Goal: Task Accomplishment & Management: Manage account settings

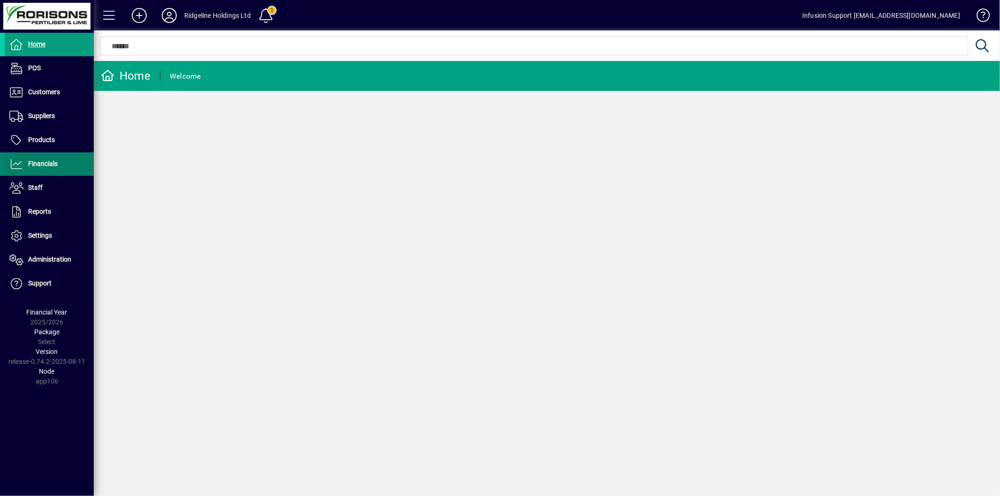
click at [50, 163] on span "Financials" at bounding box center [43, 164] width 30 height 8
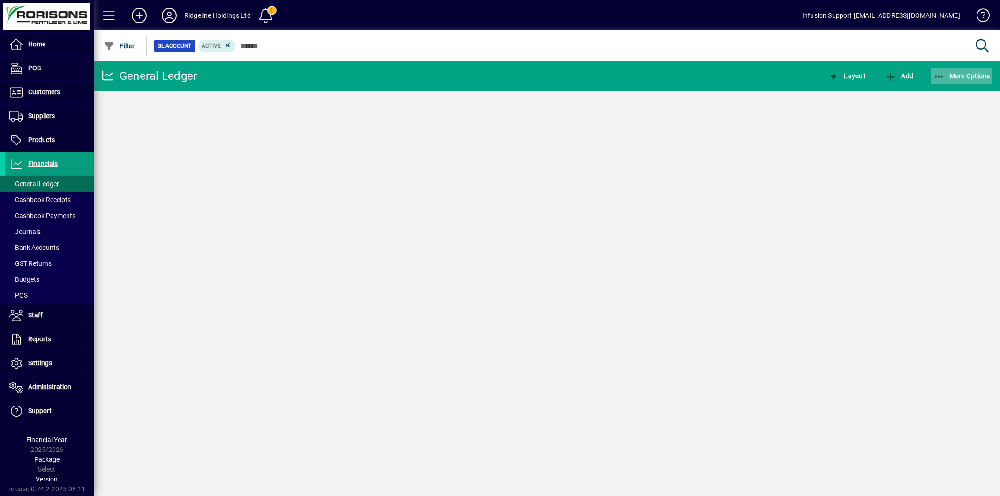
click at [950, 80] on span "button" at bounding box center [962, 76] width 62 height 23
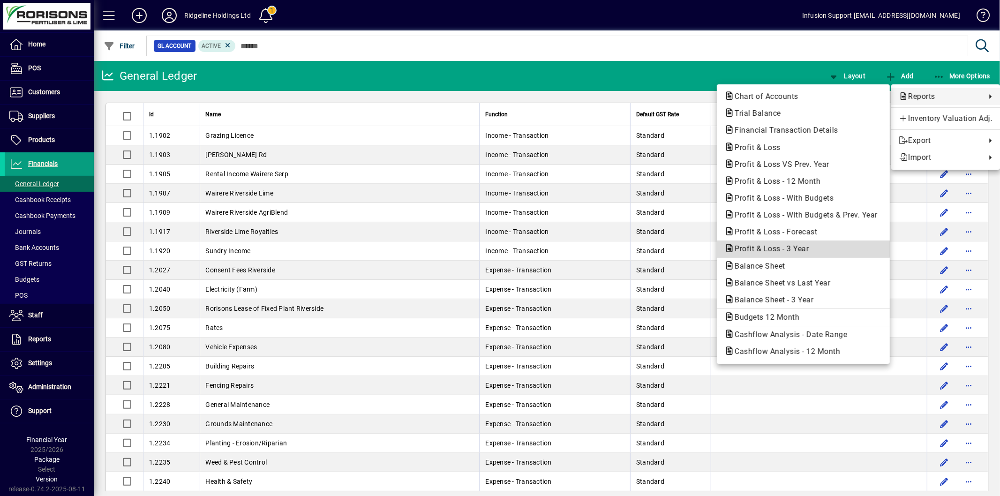
click at [775, 249] on span "Profit & Loss - 3 Year" at bounding box center [768, 248] width 89 height 9
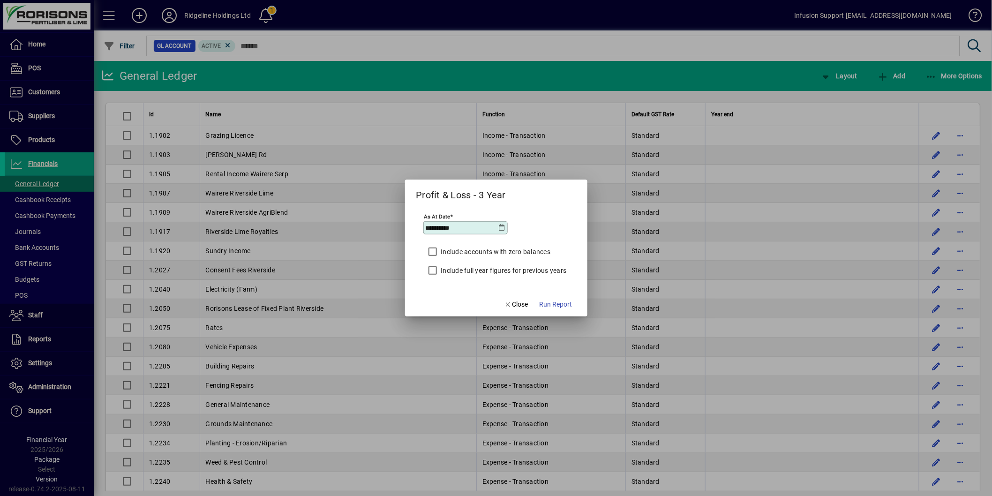
click at [485, 268] on label "Include full year figures for previous years" at bounding box center [503, 270] width 128 height 9
click at [554, 302] on span "Run Report" at bounding box center [556, 305] width 33 height 10
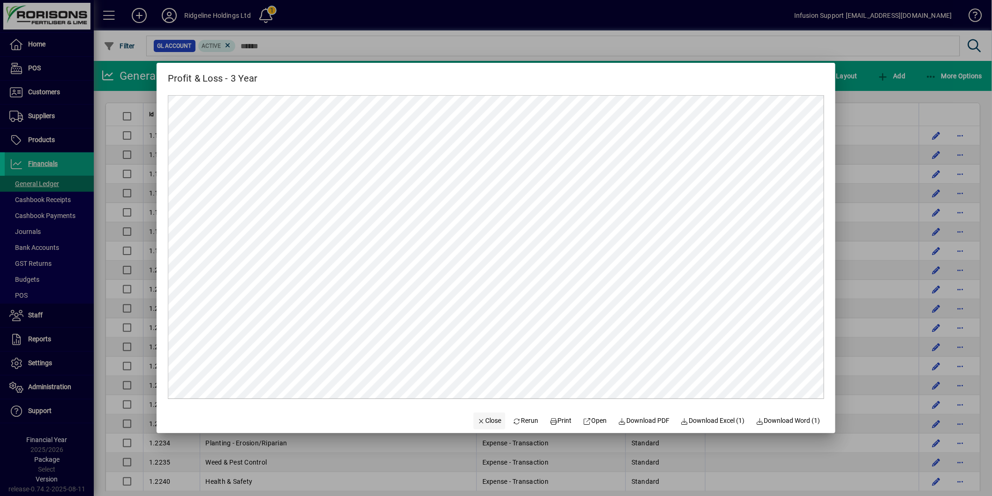
click at [483, 422] on span "Close" at bounding box center [489, 421] width 24 height 10
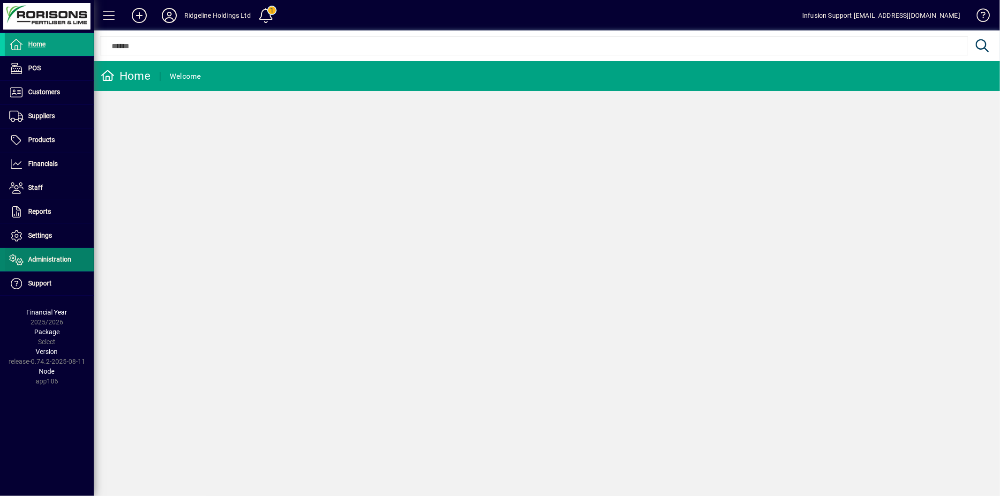
click at [55, 255] on span "Administration" at bounding box center [38, 259] width 67 height 11
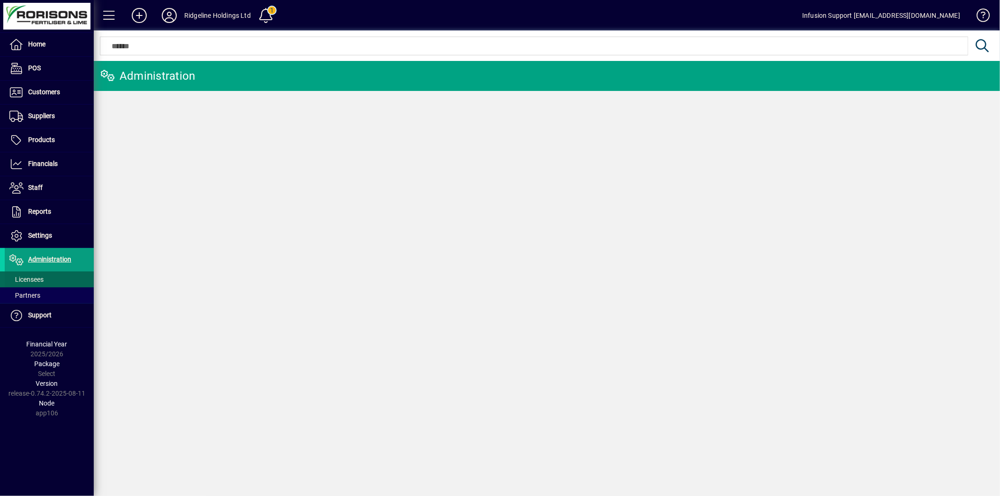
click at [47, 282] on span at bounding box center [49, 279] width 89 height 23
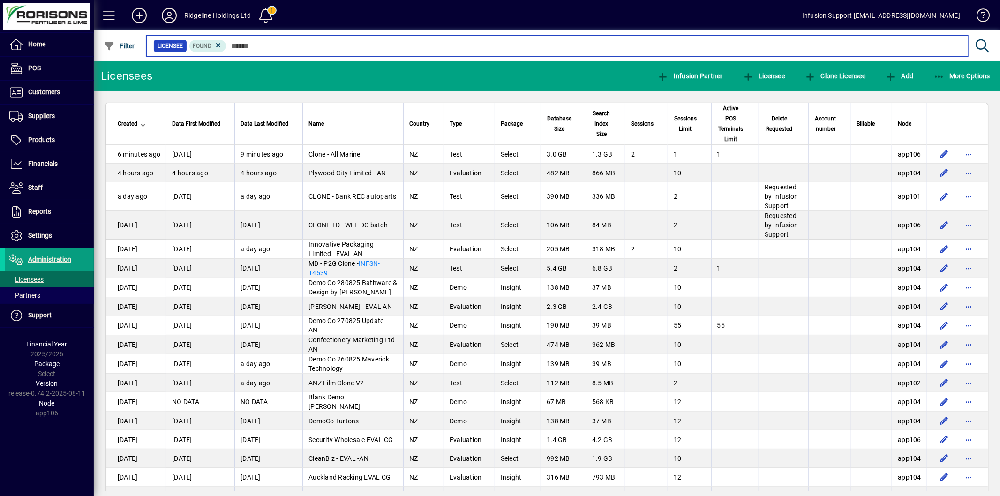
click at [235, 43] on input "text" at bounding box center [593, 45] width 734 height 13
click at [234, 45] on input "text" at bounding box center [593, 45] width 734 height 13
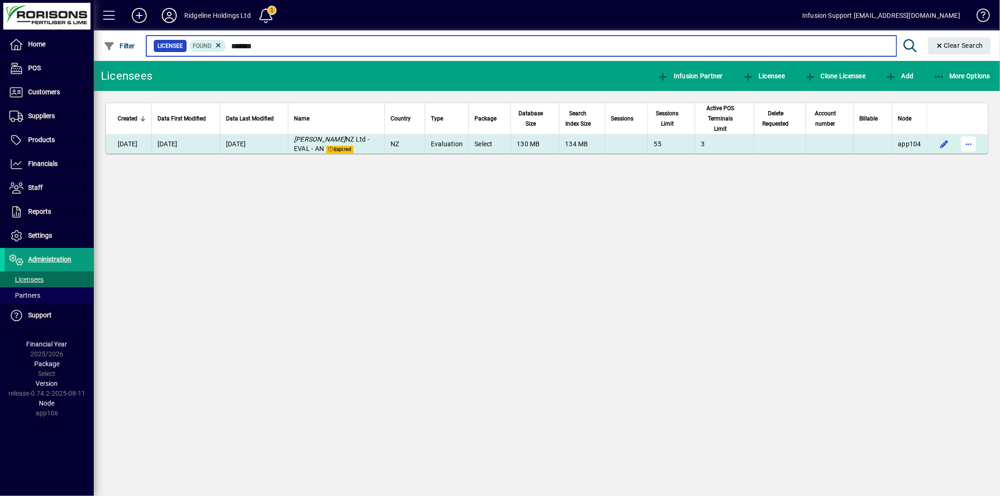
type input "*******"
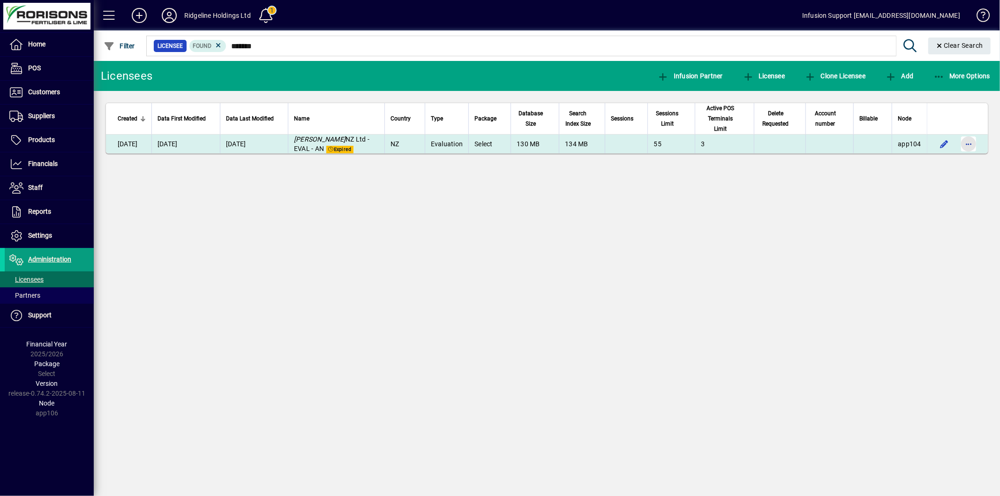
click at [966, 133] on span "button" at bounding box center [968, 144] width 23 height 23
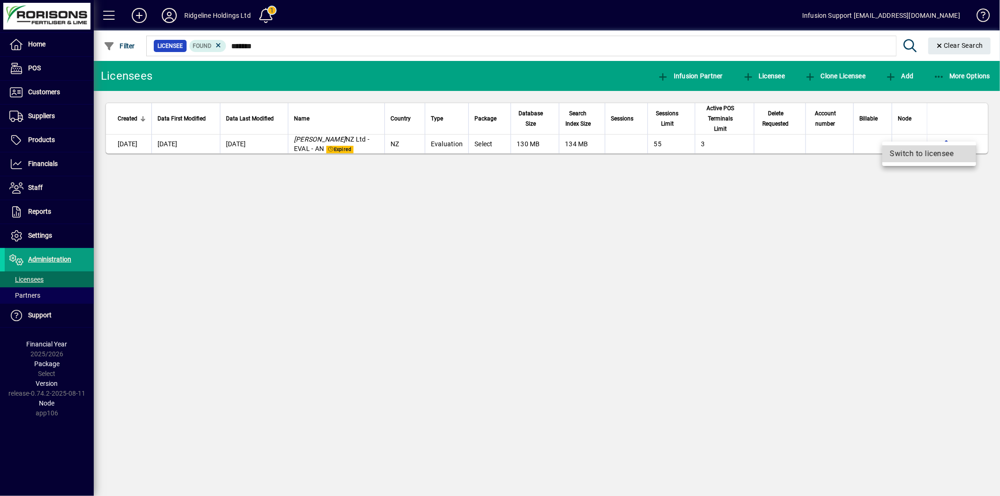
click at [931, 154] on span "Switch to licensee" at bounding box center [929, 153] width 79 height 11
